Goal: Task Accomplishment & Management: Use online tool/utility

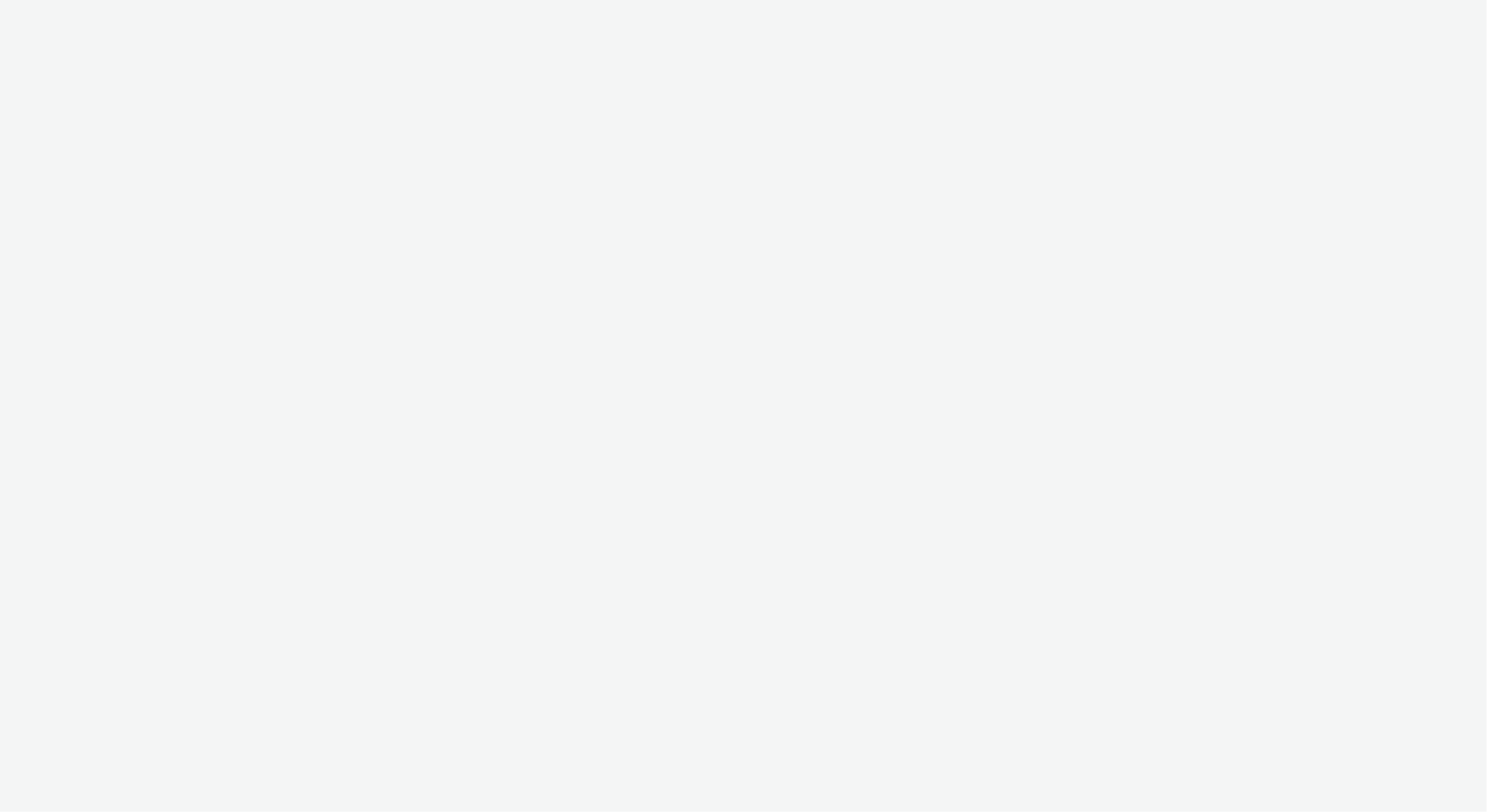
select select "13a2fbe5-957a-421a-afc7-ce9fd0a90192"
select select "3b4c2262-b1d8-4147-a706-36c2a9063ce8"
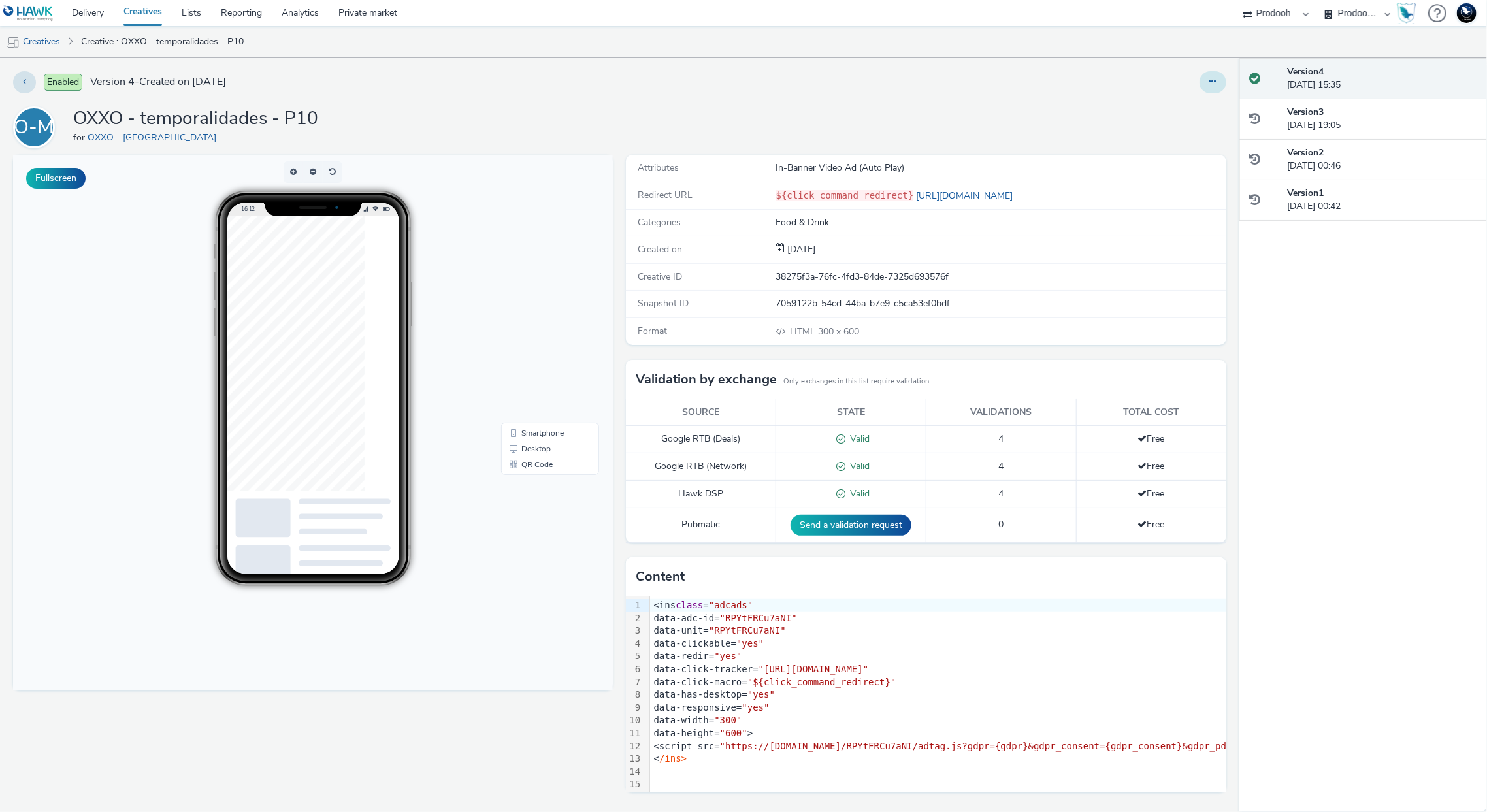
click at [1216, 86] on icon at bounding box center [1212, 82] width 8 height 9
click at [1201, 133] on link "Duplicate" at bounding box center [1177, 134] width 98 height 26
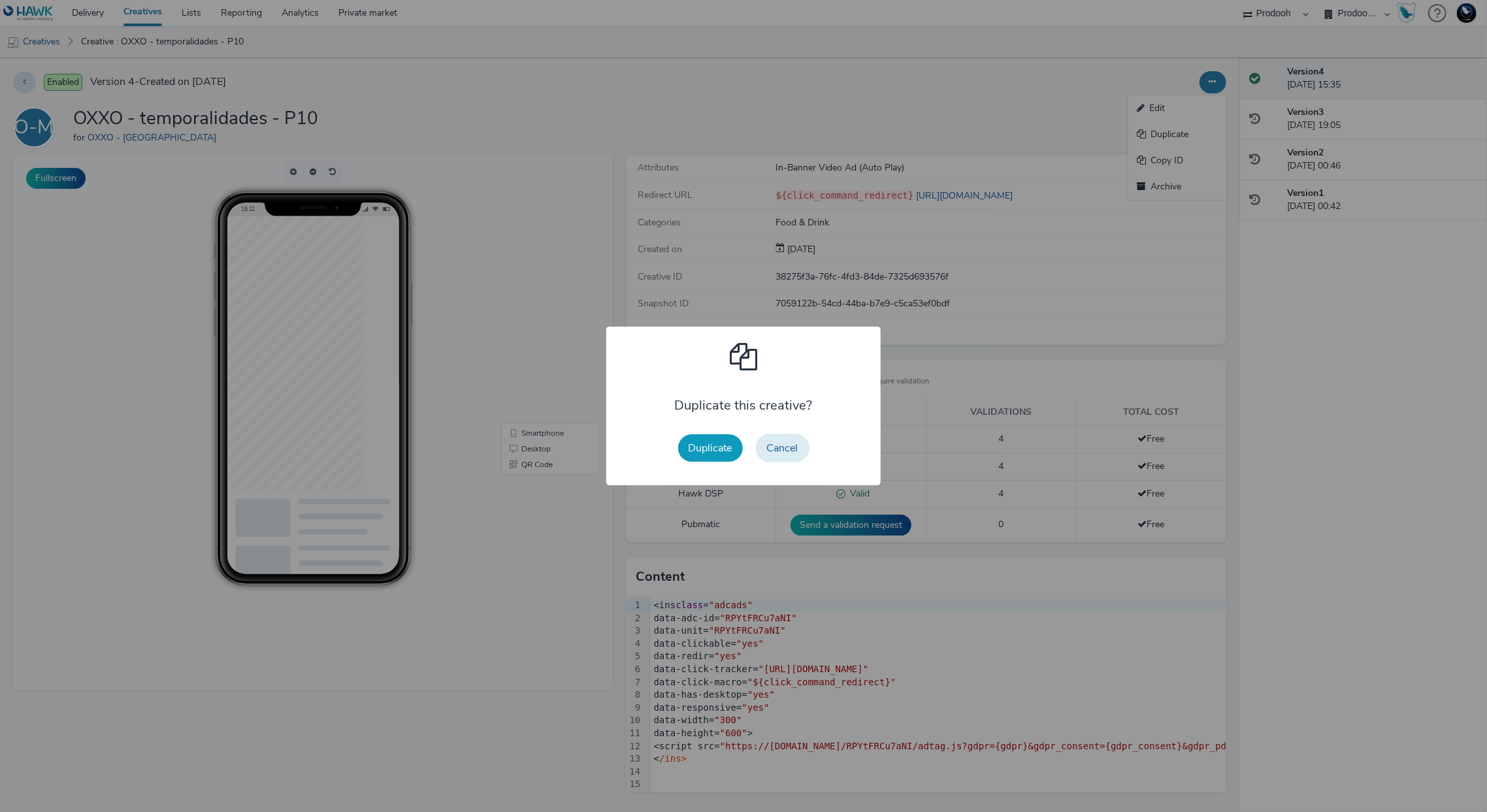
click at [719, 445] on button "Duplicate" at bounding box center [710, 448] width 65 height 28
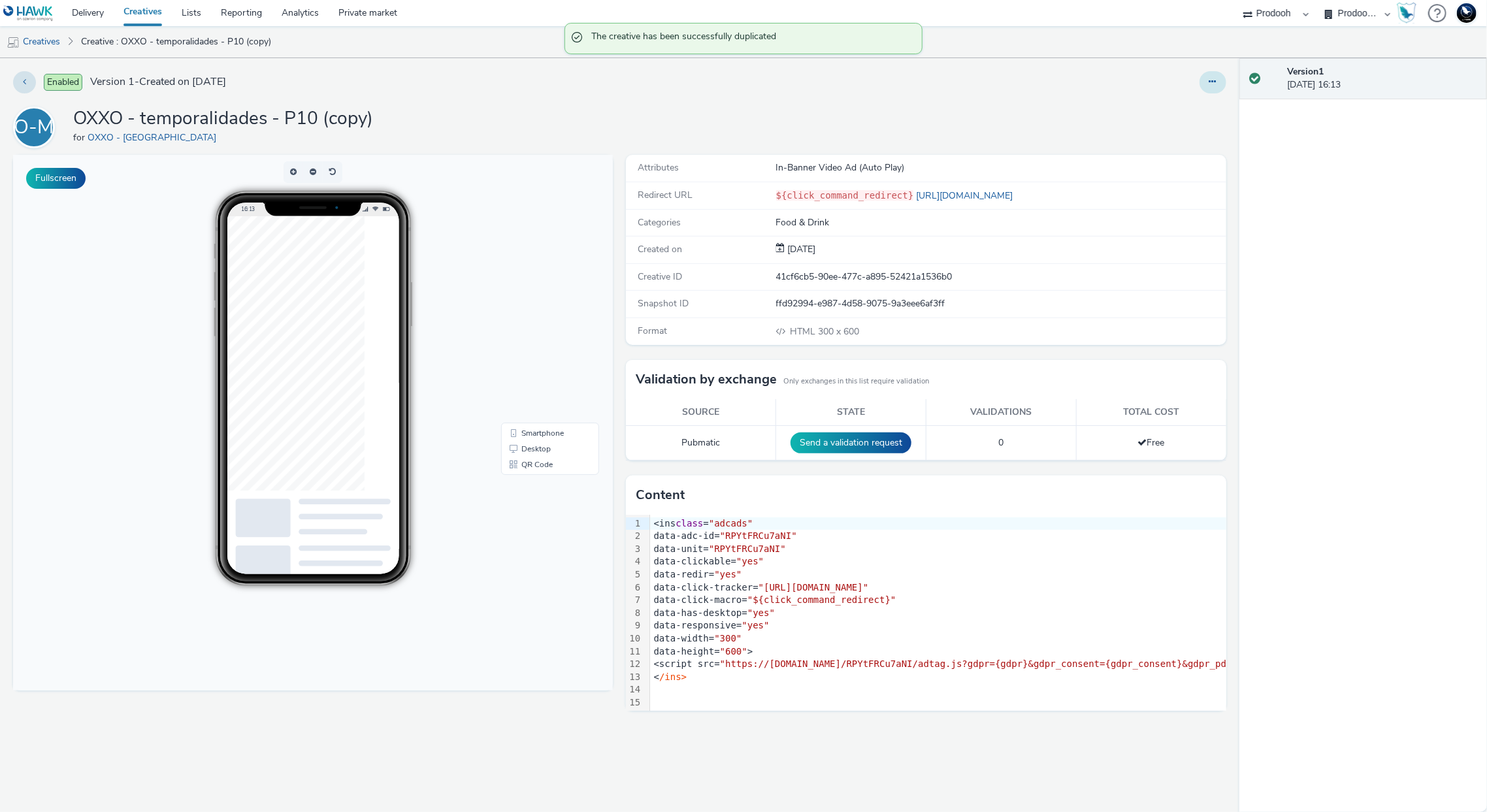
click at [1218, 77] on button at bounding box center [1213, 83] width 27 height 22
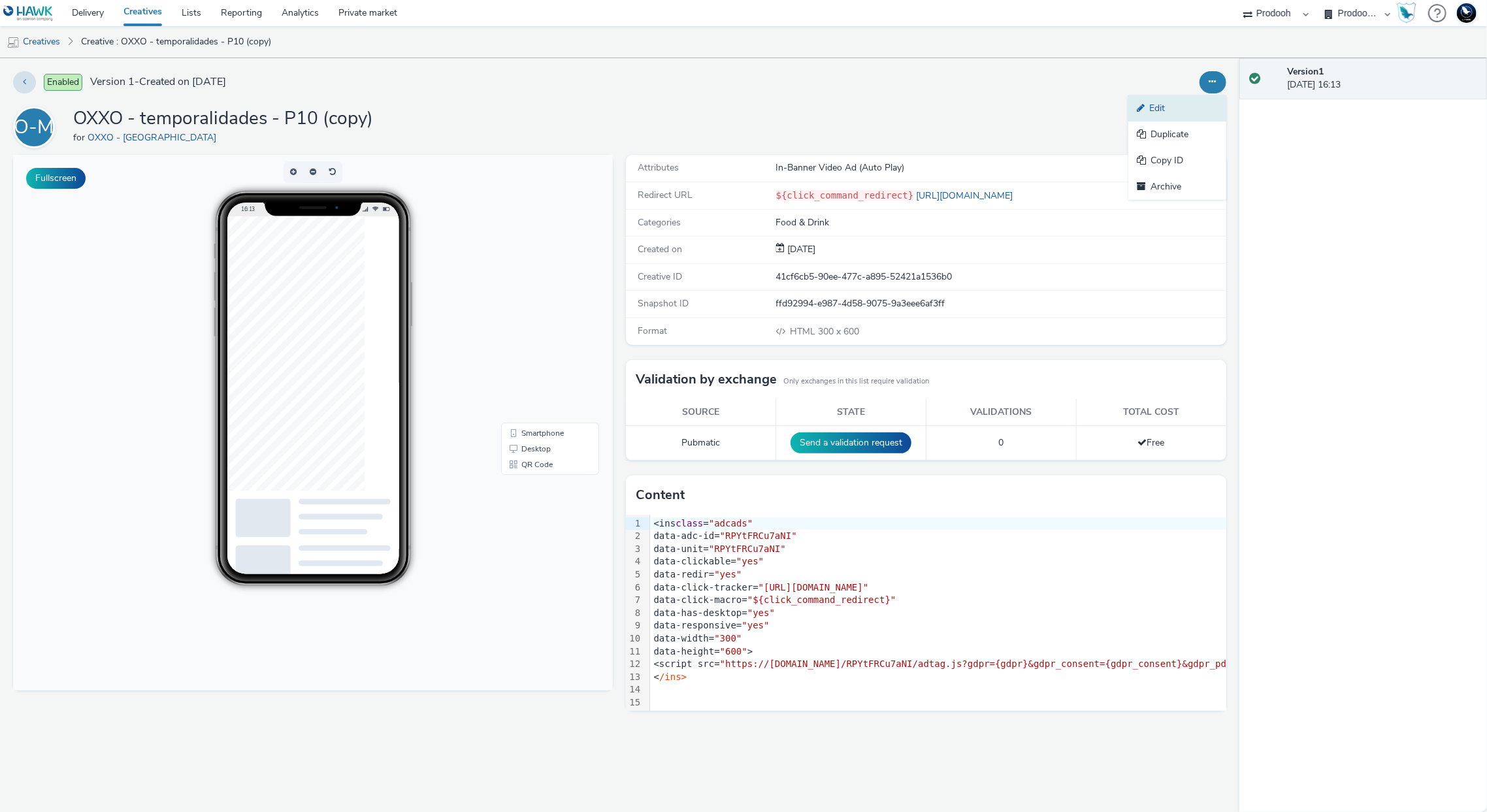
click at [1195, 105] on link "Edit" at bounding box center [1177, 108] width 98 height 26
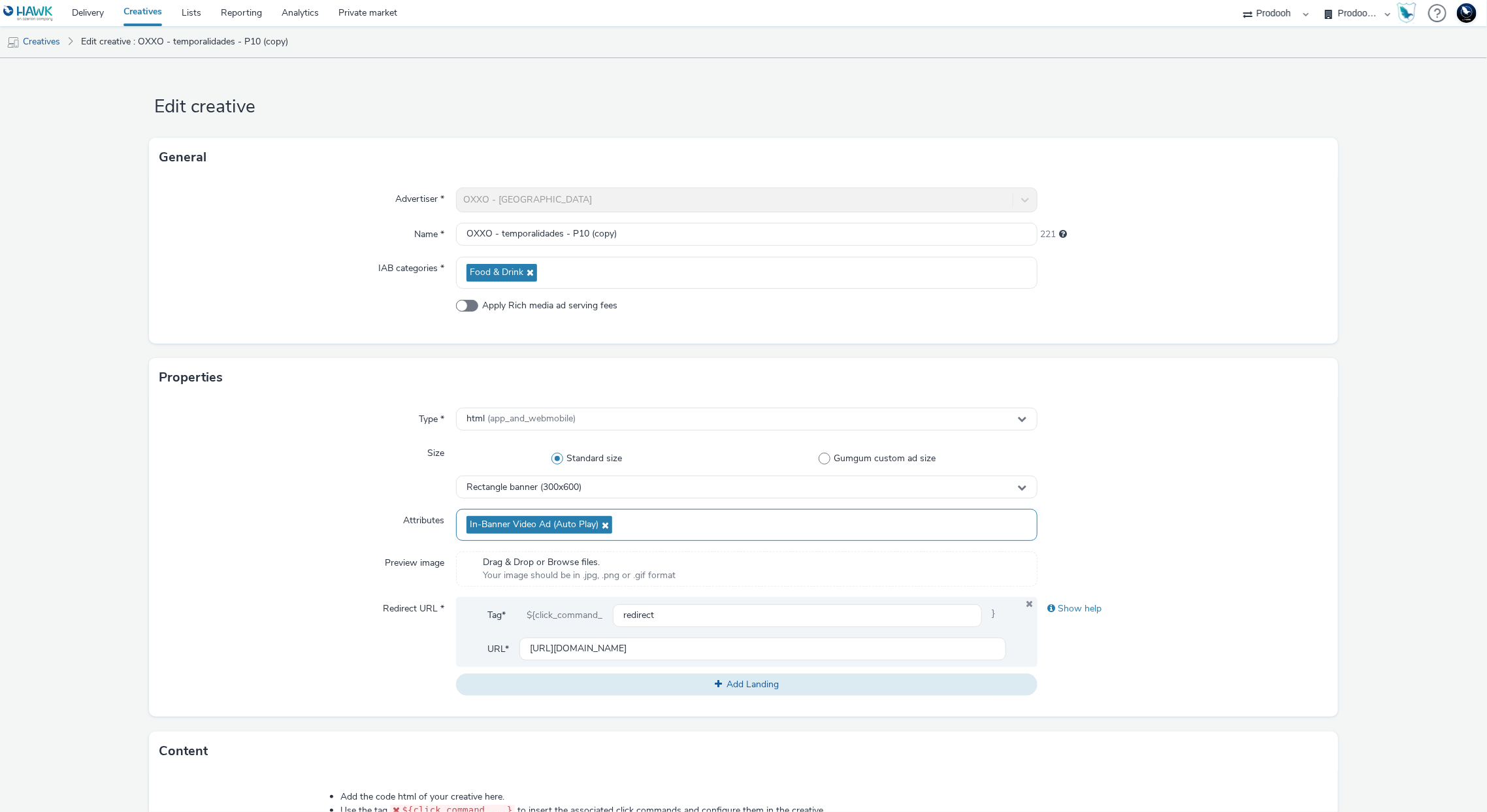
click at [603, 523] on icon at bounding box center [603, 525] width 10 height 9
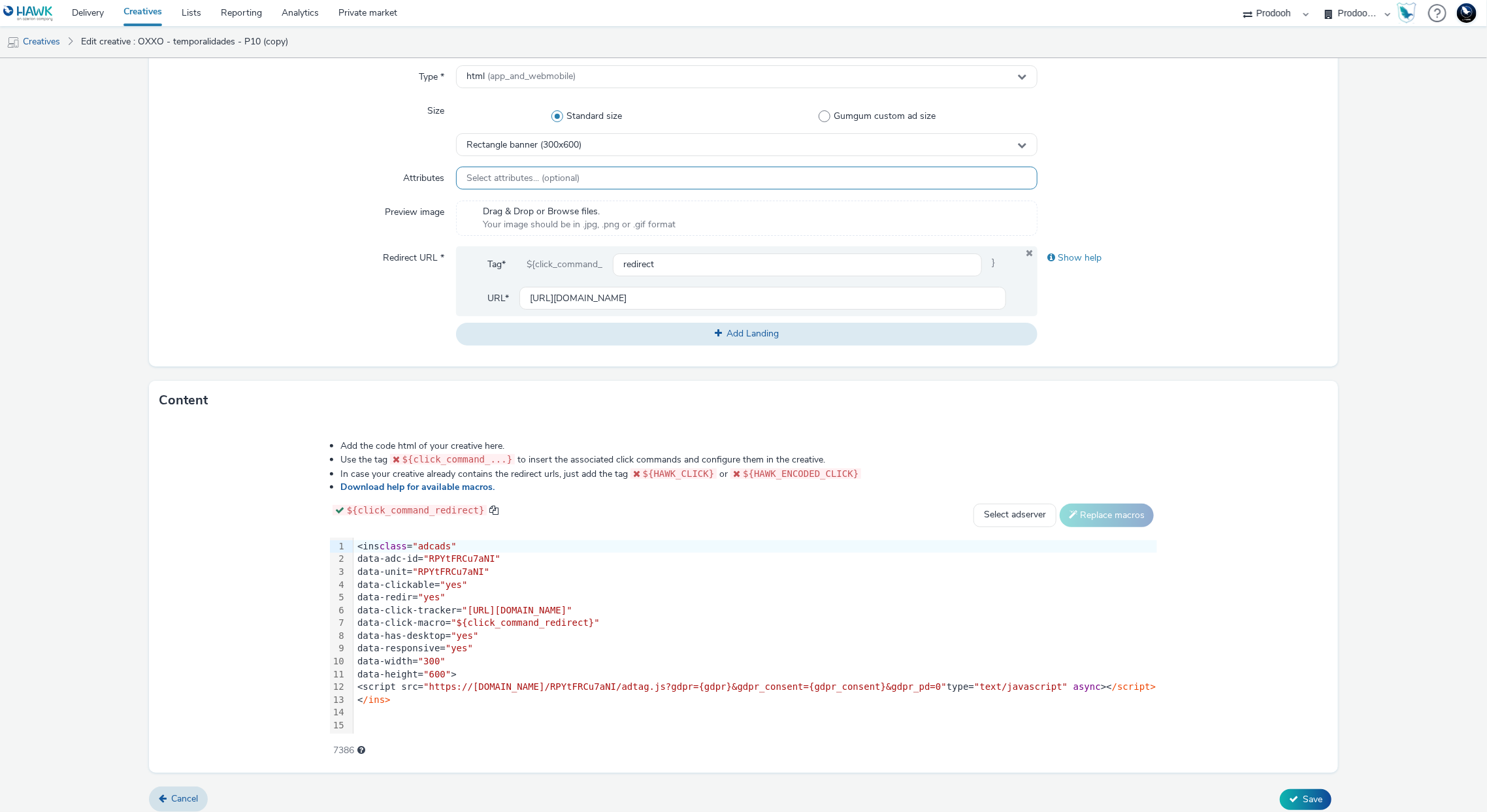
scroll to position [350, 0]
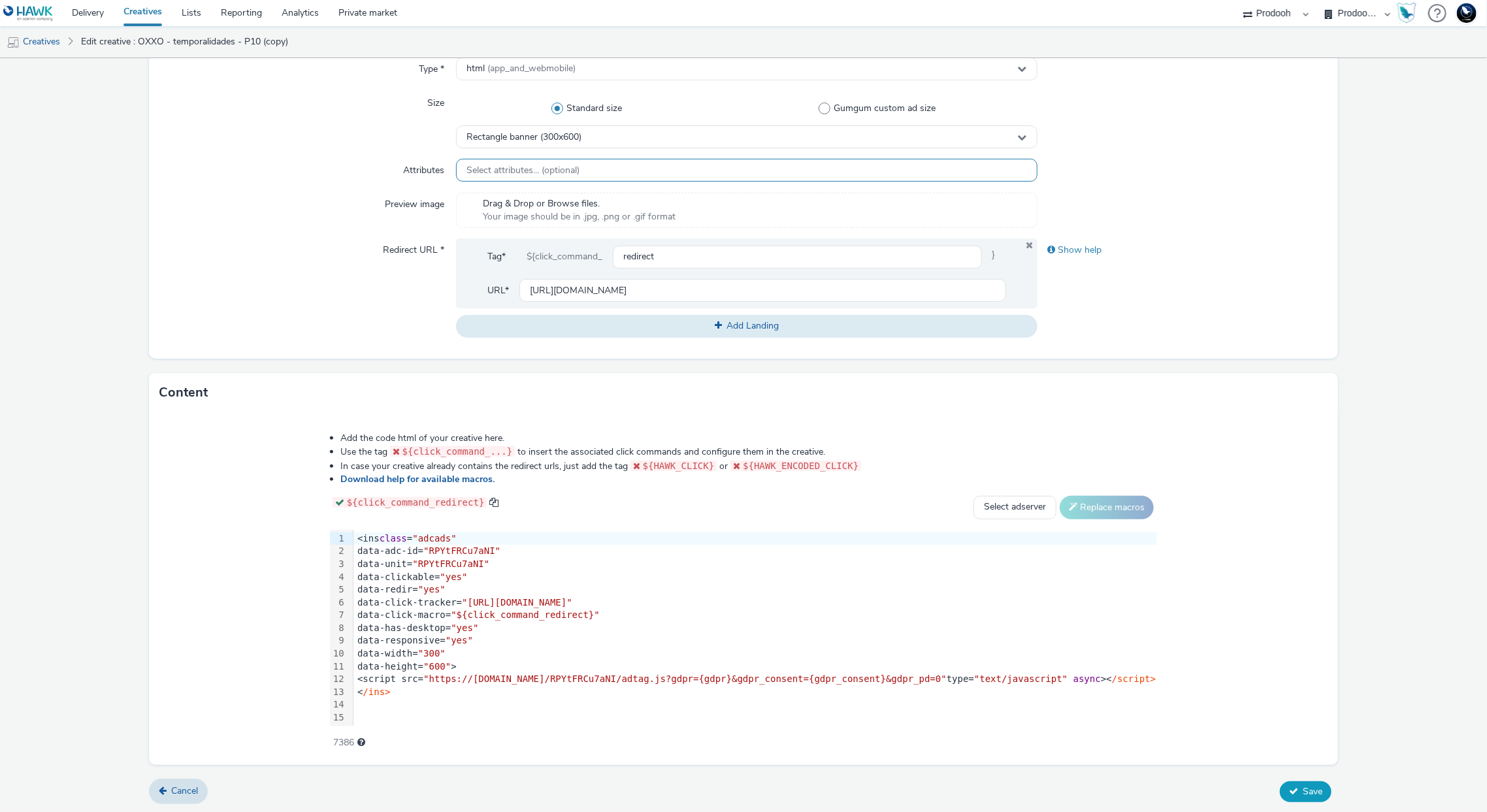
click at [1290, 788] on button "Save" at bounding box center [1305, 791] width 51 height 21
